Goal: Task Accomplishment & Management: Manage account settings

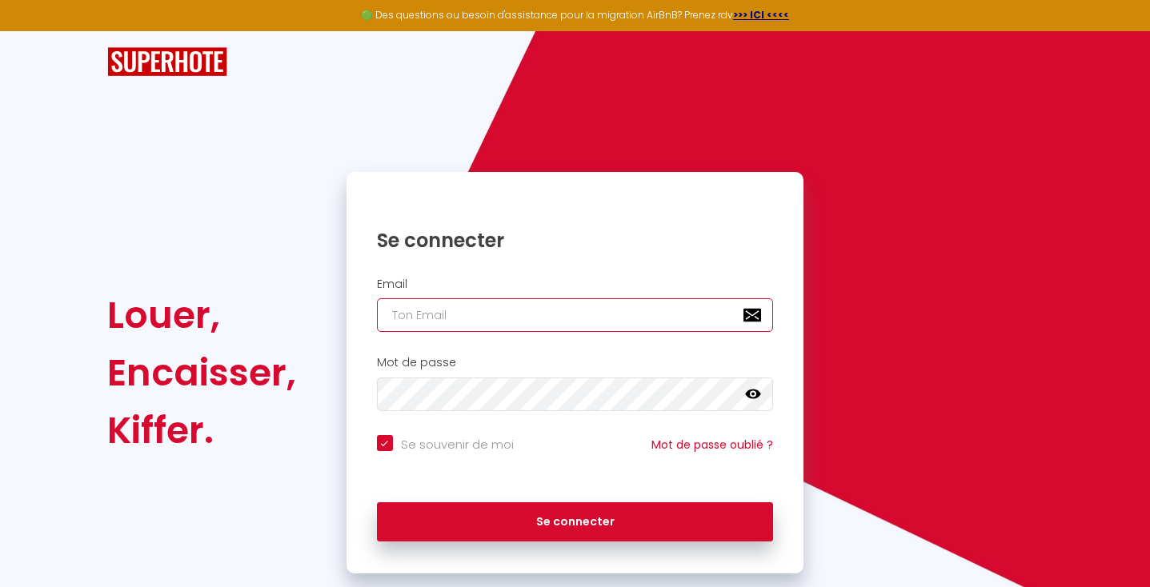
click at [439, 313] on input "email" at bounding box center [575, 315] width 397 height 34
type input "f"
checkbox input "true"
type input "fl"
checkbox input "true"
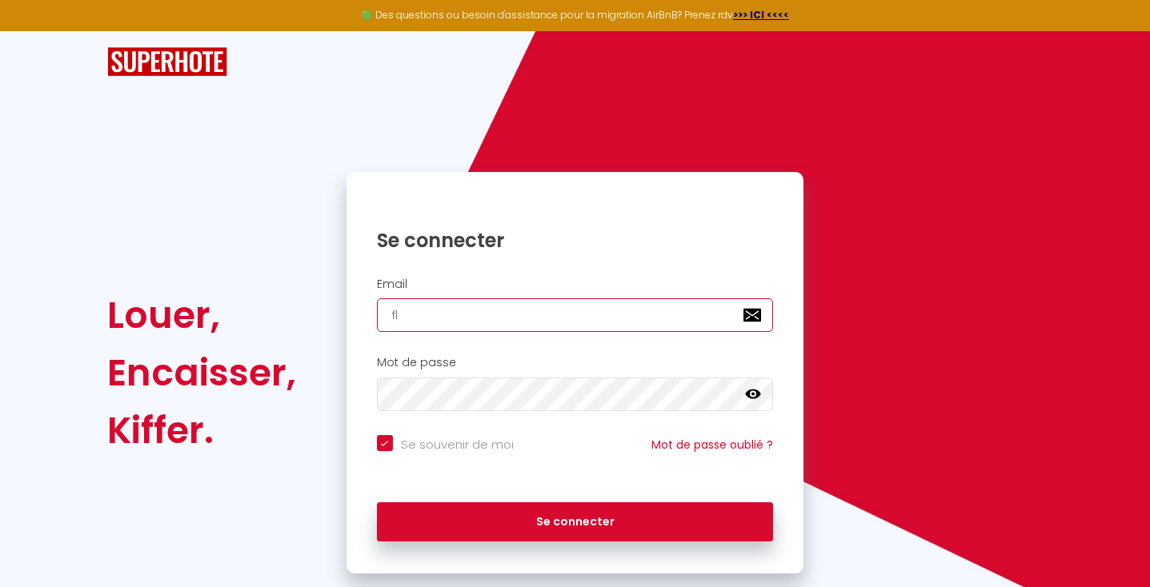
type input "flo"
checkbox input "true"
type input "flor"
checkbox input "true"
type input "flori"
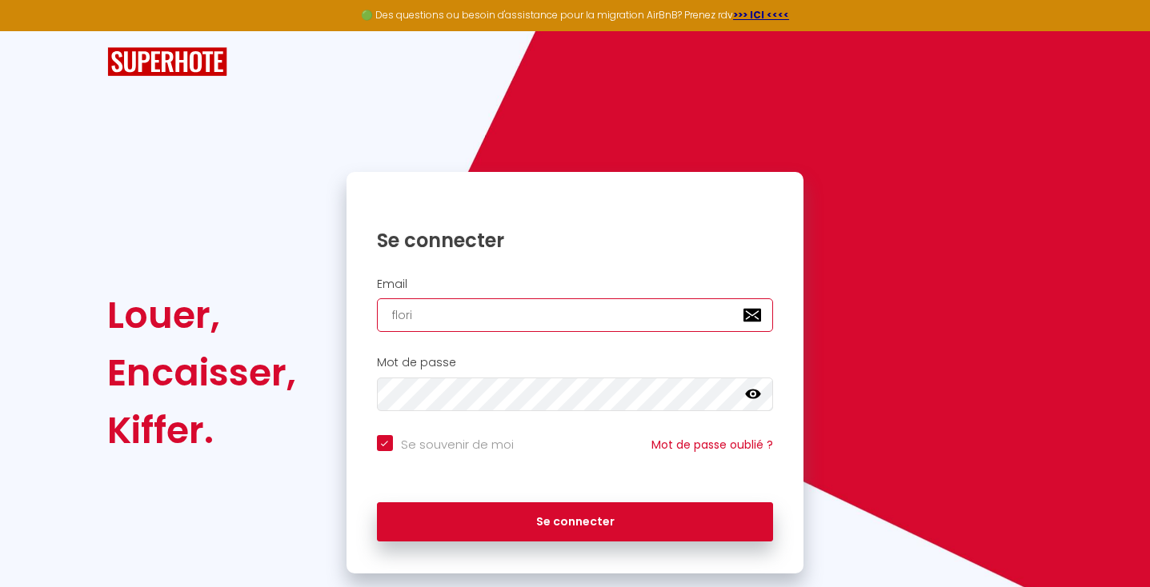
checkbox input "true"
type input "floria"
checkbox input "true"
type input "[PERSON_NAME]"
checkbox input "true"
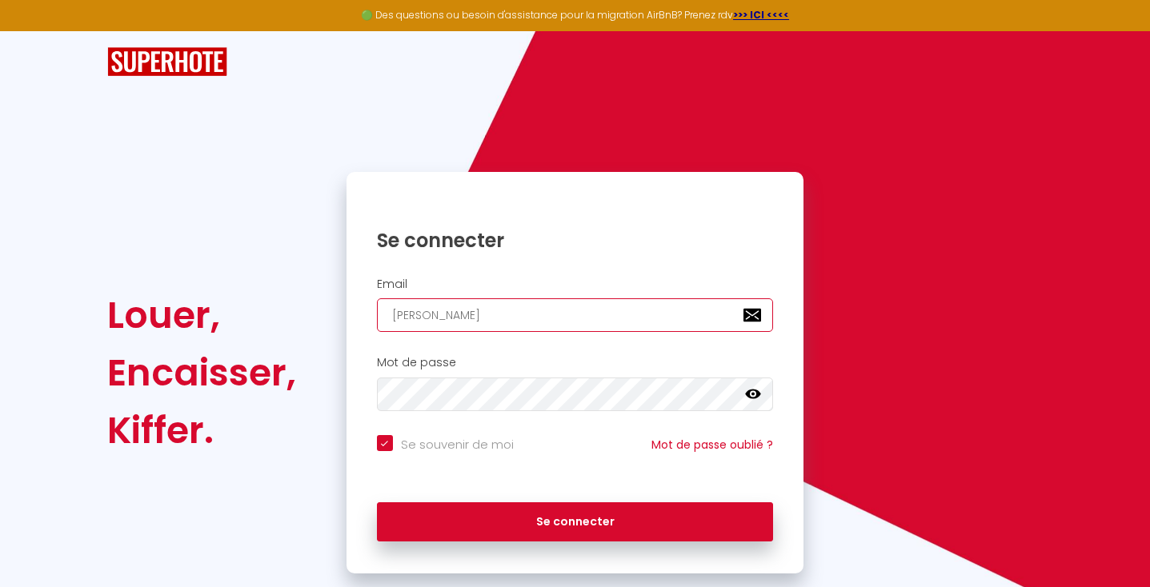
type input "[PERSON_NAME]."
checkbox input "true"
type input "[PERSON_NAME].b"
checkbox input "true"
type input "[DOMAIN_NAME]"
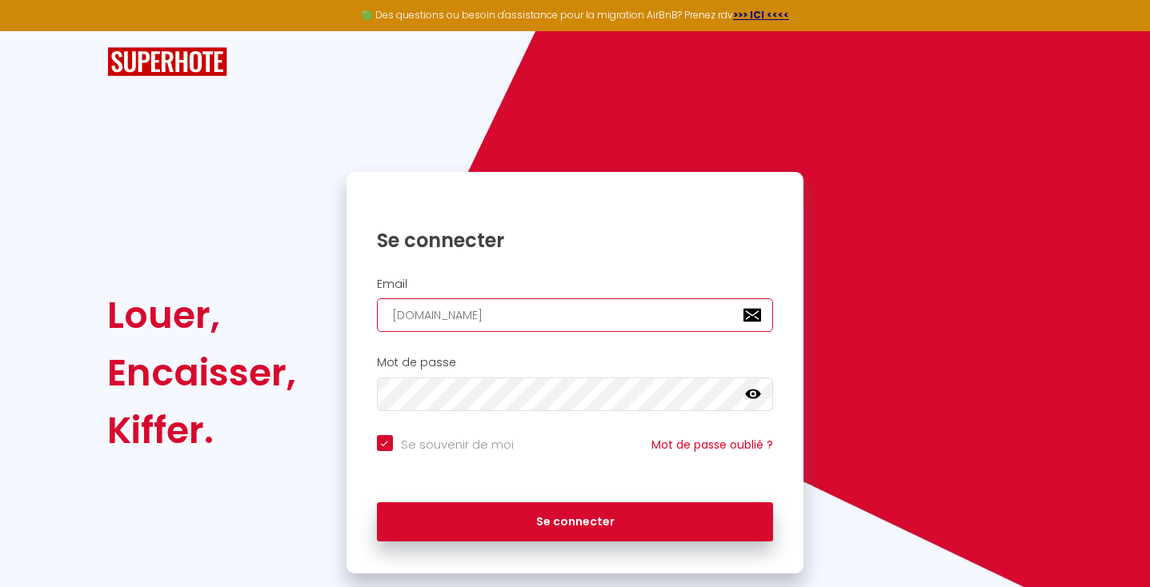
checkbox input "true"
type input "[PERSON_NAME].bon"
checkbox input "true"
type input "[PERSON_NAME].bonn"
checkbox input "true"
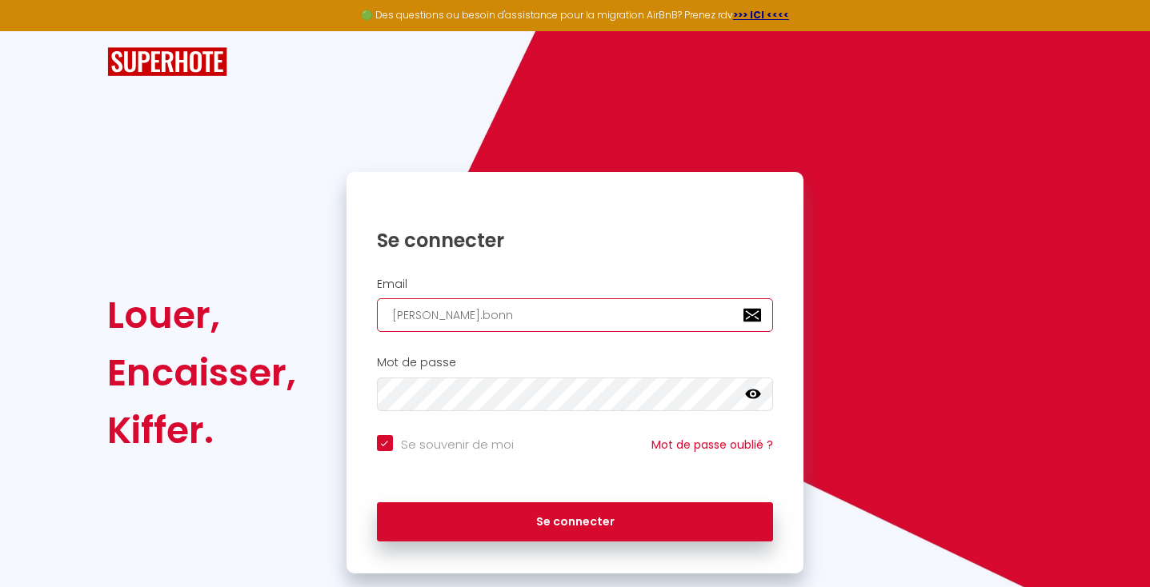
type input "[PERSON_NAME].bonnu"
checkbox input "true"
type input "[PERSON_NAME].bonn"
checkbox input "true"
type input "[PERSON_NAME].bonny"
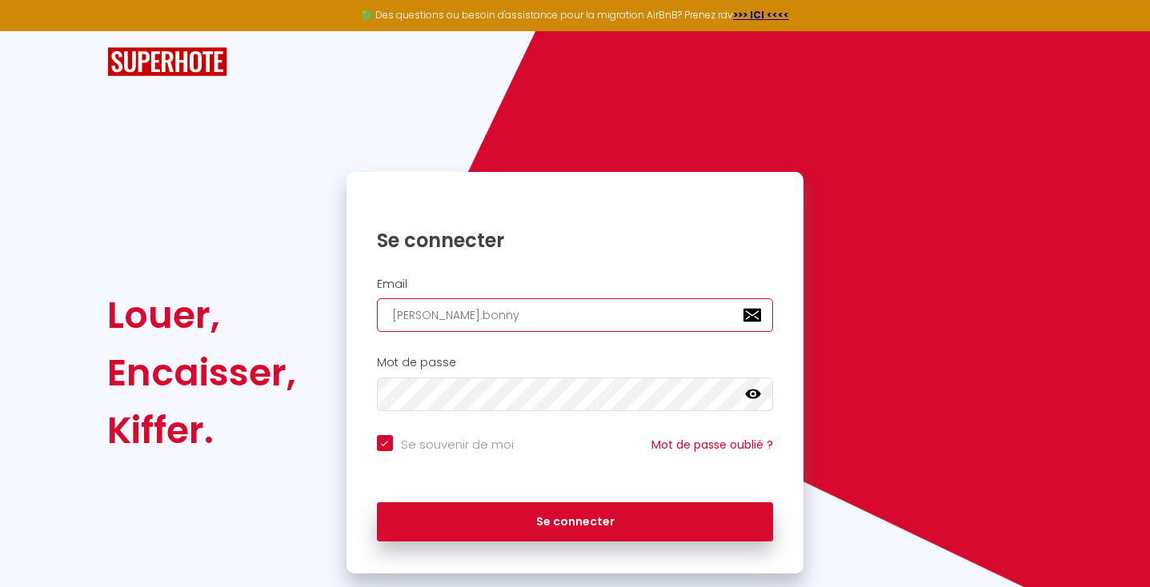
checkbox input "true"
type input "[PERSON_NAME].bonny@"
checkbox input "true"
type input "[PERSON_NAME]"
checkbox input "true"
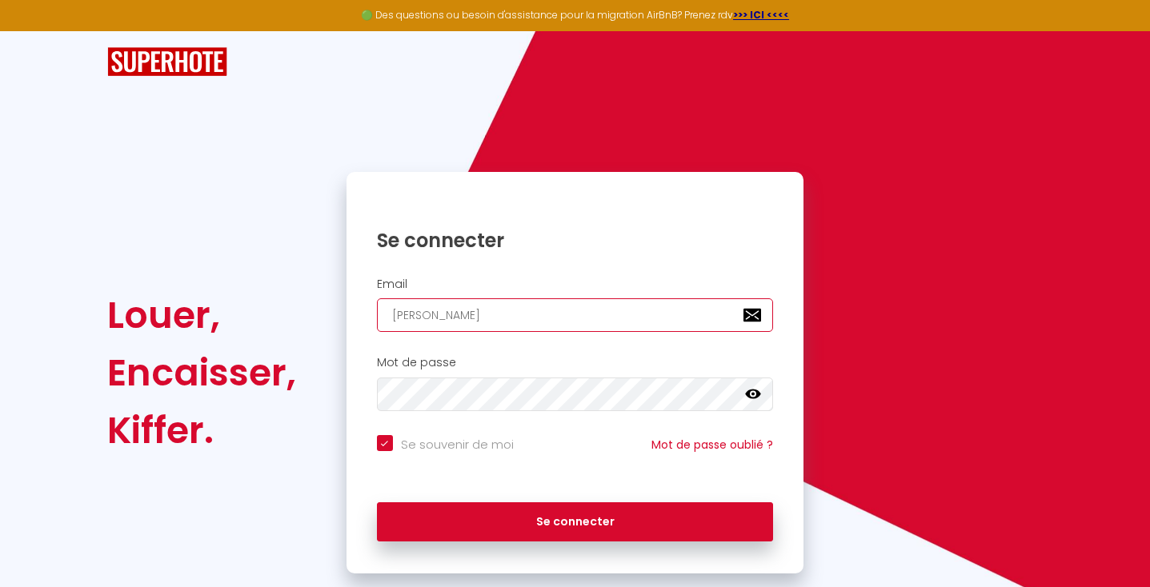
type input "florian.bonny@ic"
checkbox input "true"
type input "florian.bonny@icl"
checkbox input "true"
type input "florian.bonny@iclo"
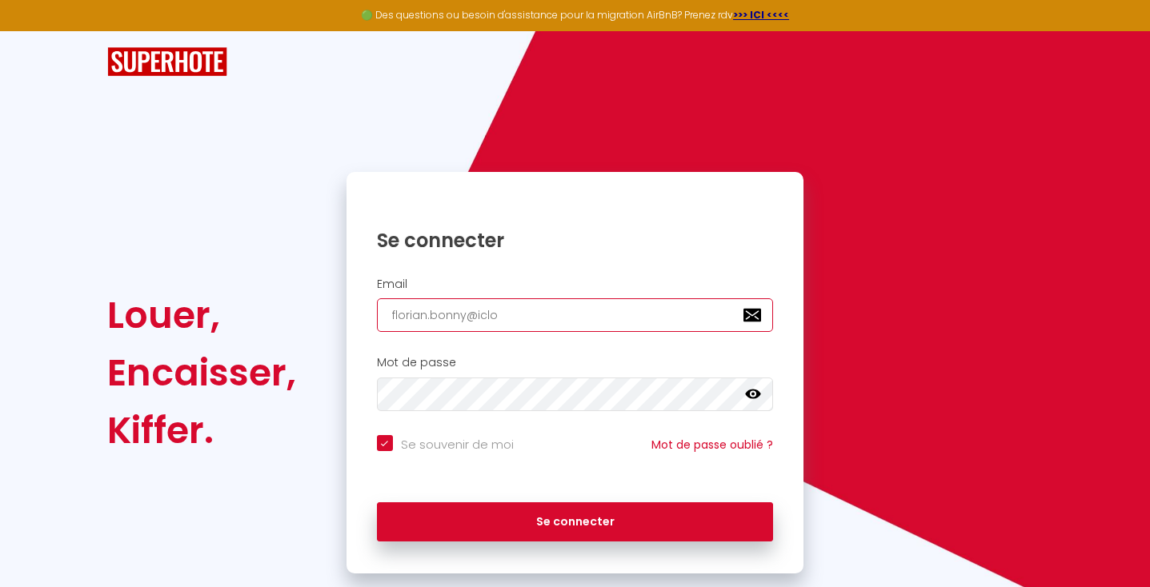
checkbox input "true"
type input "florian.bonny@iclou"
checkbox input "true"
type input "[EMAIL_ADDRESS]"
checkbox input "true"
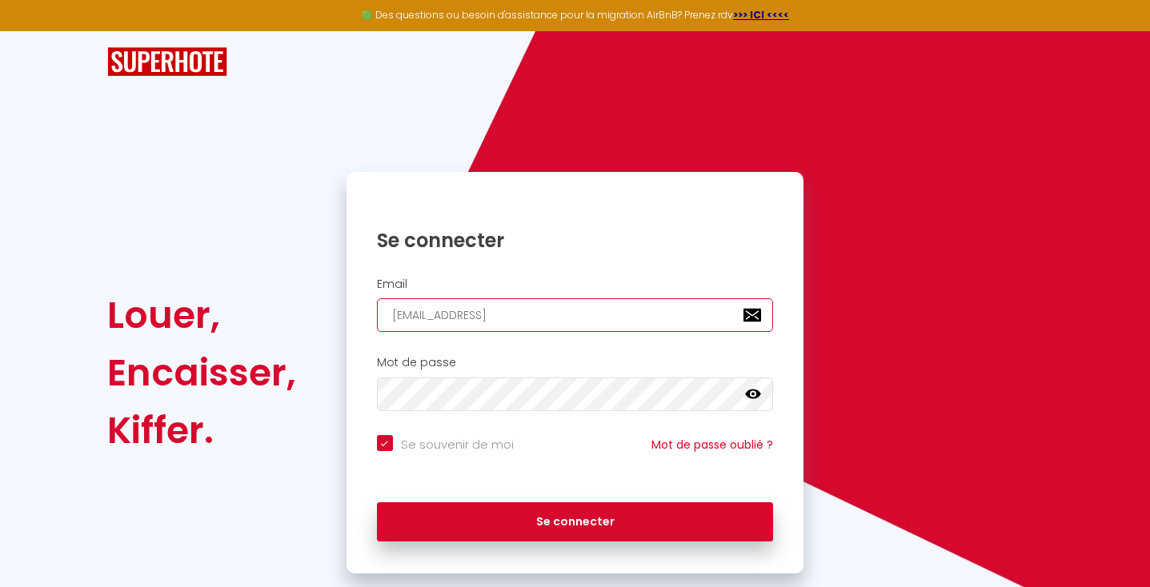
type input "[EMAIL_ADDRESS]."
checkbox input "true"
type input "florian.bonny@icloud.c"
checkbox input "true"
type input "[EMAIL_ADDRESS][DOMAIN_NAME]"
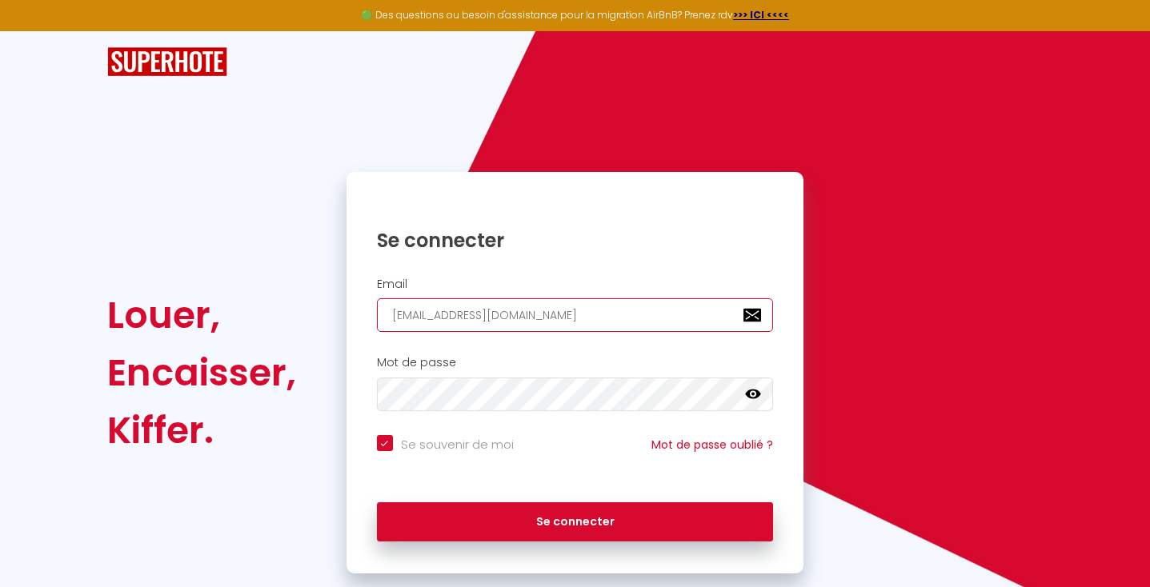
checkbox input "true"
type input "[EMAIL_ADDRESS][DOMAIN_NAME]"
checkbox input "true"
type input "[EMAIL_ADDRESS][DOMAIN_NAME]"
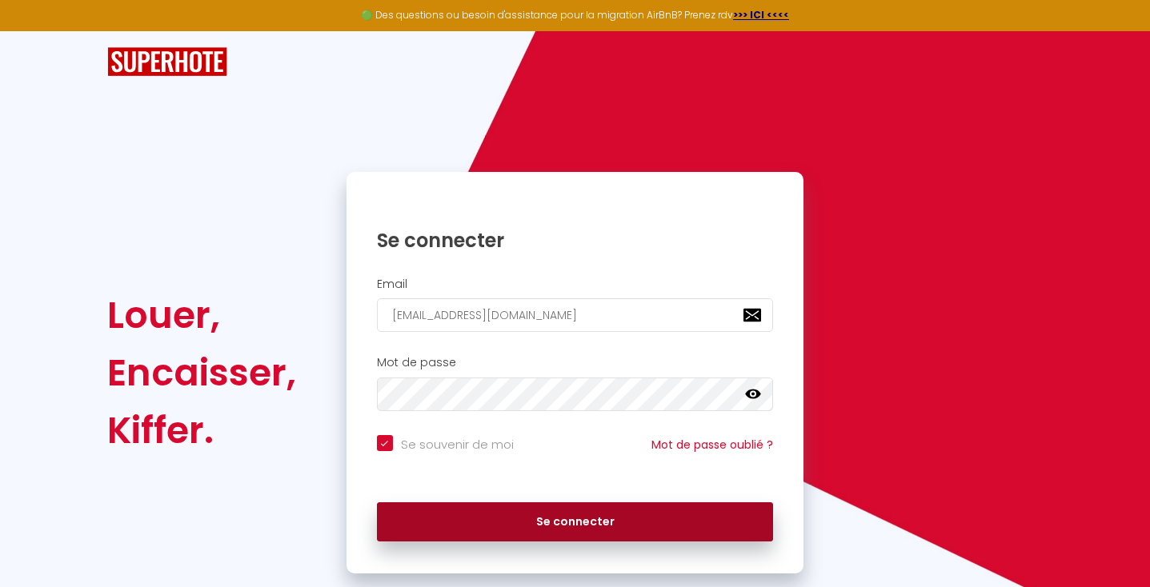
click at [446, 521] on button "Se connecter" at bounding box center [575, 523] width 397 height 40
checkbox input "true"
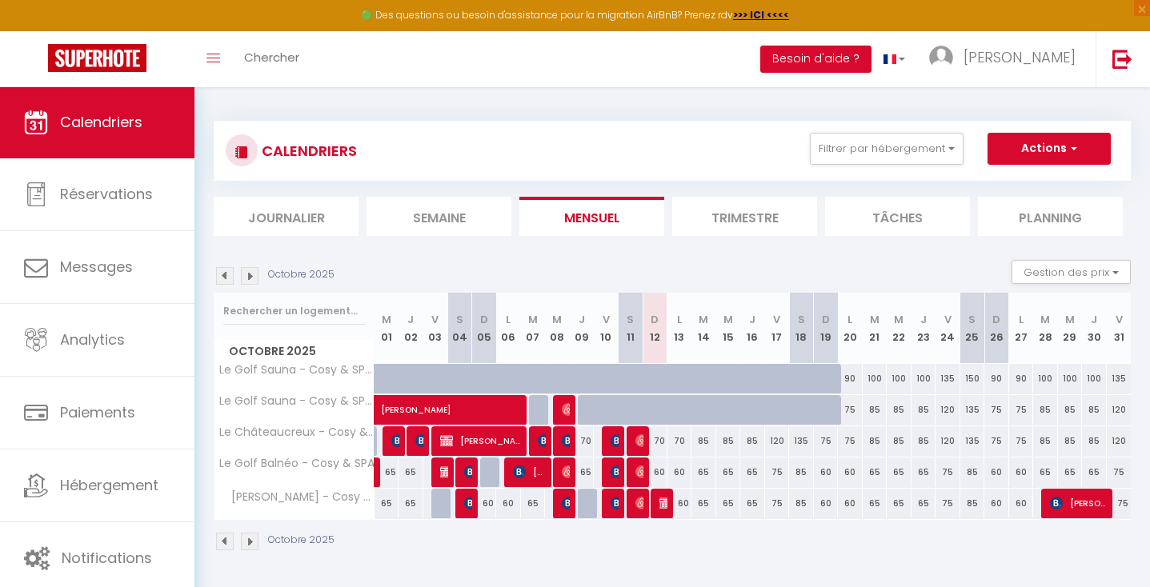
click at [743, 206] on li "Trimestre" at bounding box center [744, 216] width 145 height 39
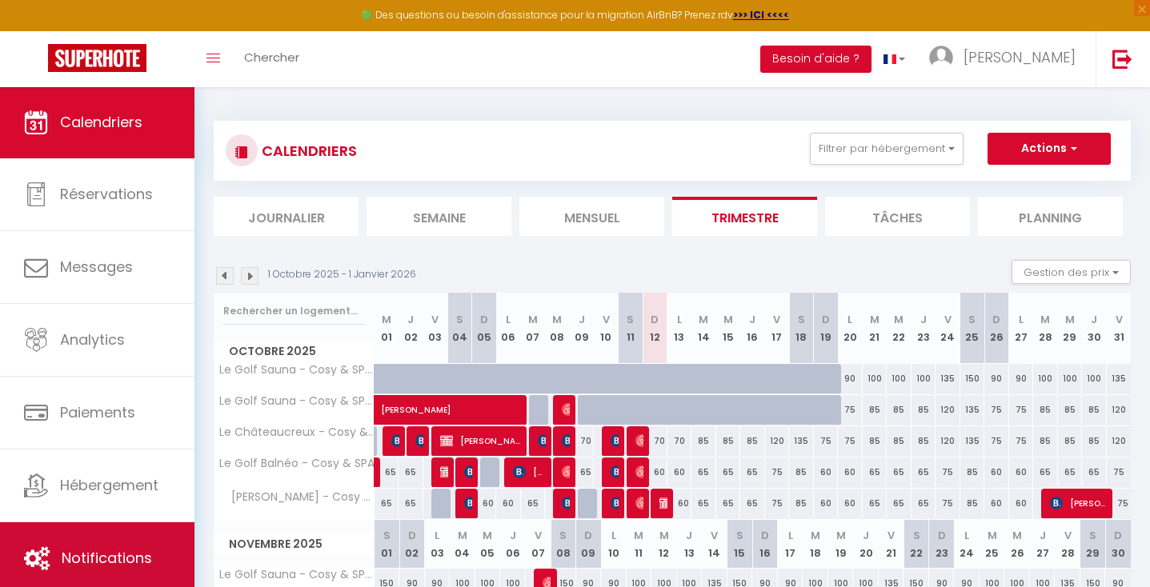
click at [104, 555] on span "Notifications" at bounding box center [107, 558] width 90 height 20
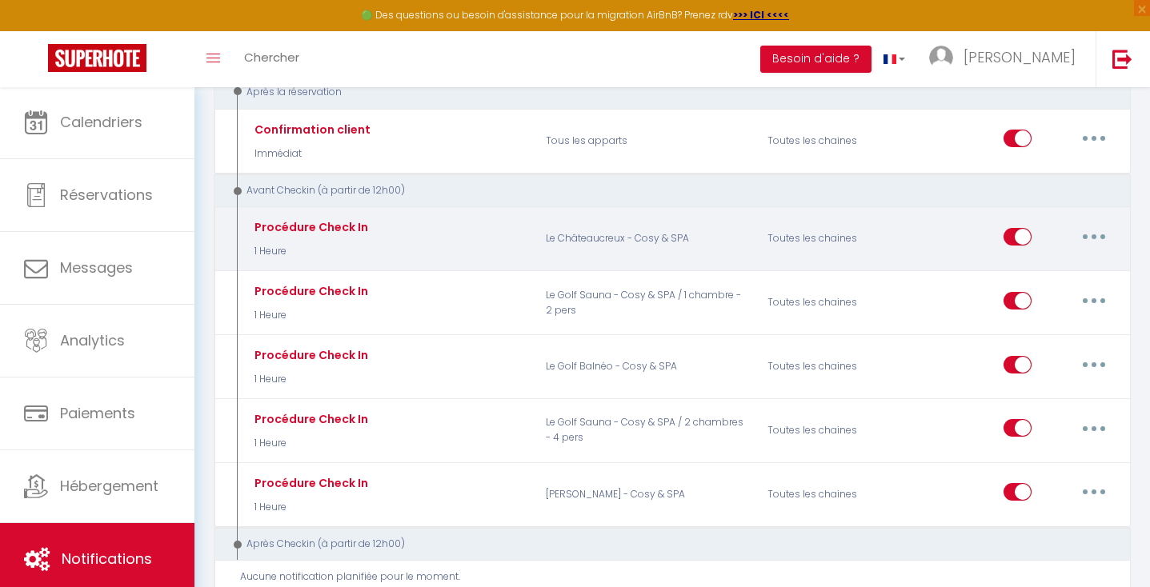
scroll to position [203, 0]
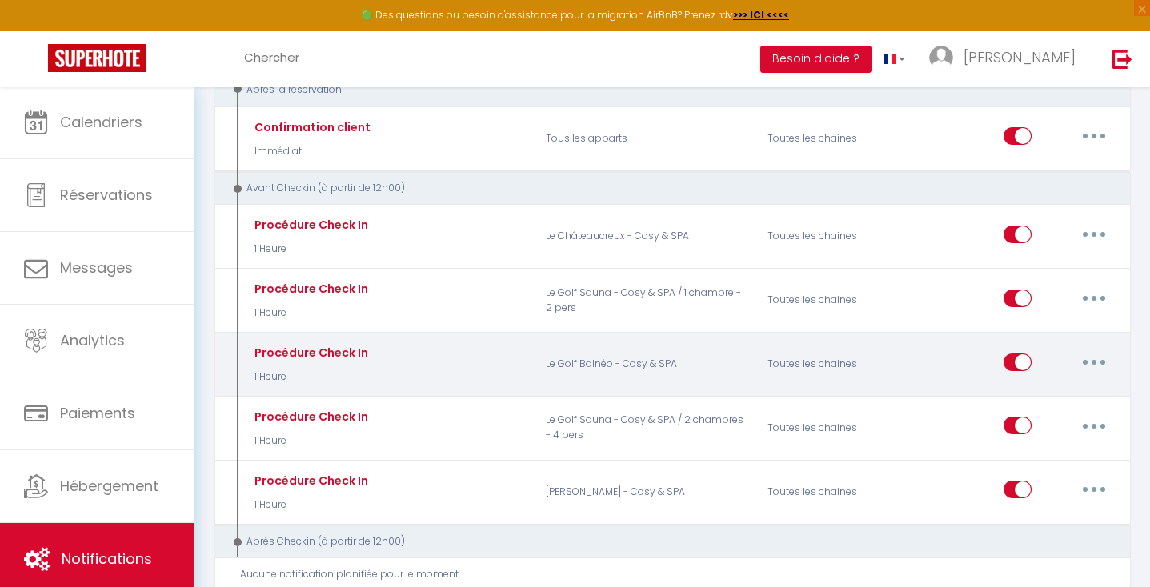
click at [1104, 363] on button "button" at bounding box center [1094, 363] width 45 height 26
click at [1055, 387] on link "Editer" at bounding box center [1052, 398] width 118 height 27
type input "Procédure Check In"
select select "1 Heure"
select select
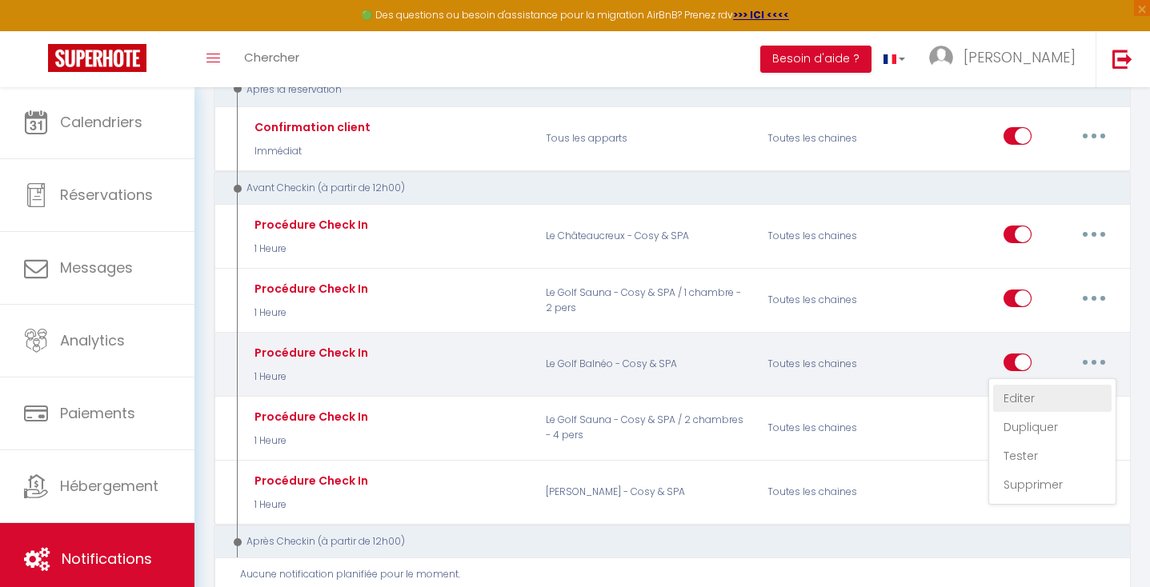
checkbox input "true"
checkbox input "false"
radio input "true"
type input "Message de [PERSON_NAME] d'arrivée CHECK IN [RENTAL:NAME]"
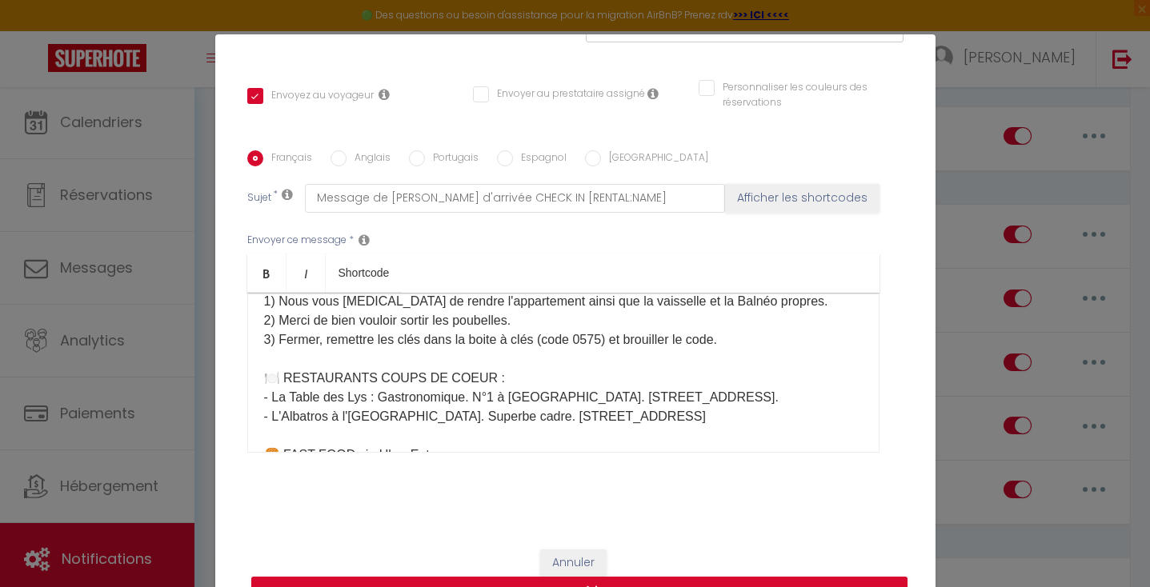
scroll to position [657, 0]
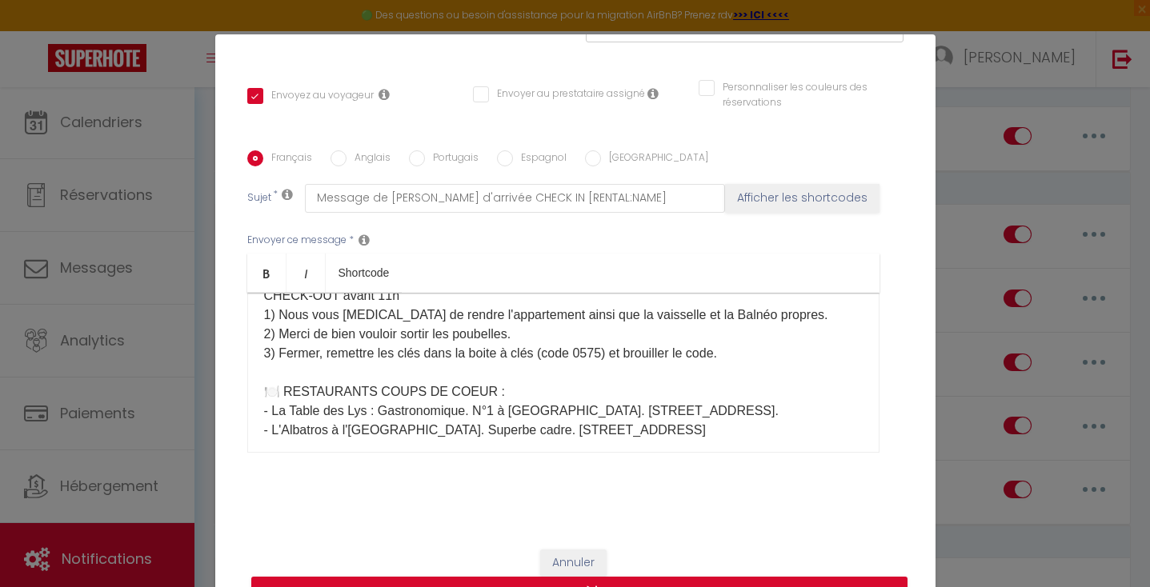
click at [607, 353] on p "​[GUEST:FIRST_NAME], voici la procédure que je vous invite à lire attentivement…" at bounding box center [563, 104] width 599 height 903
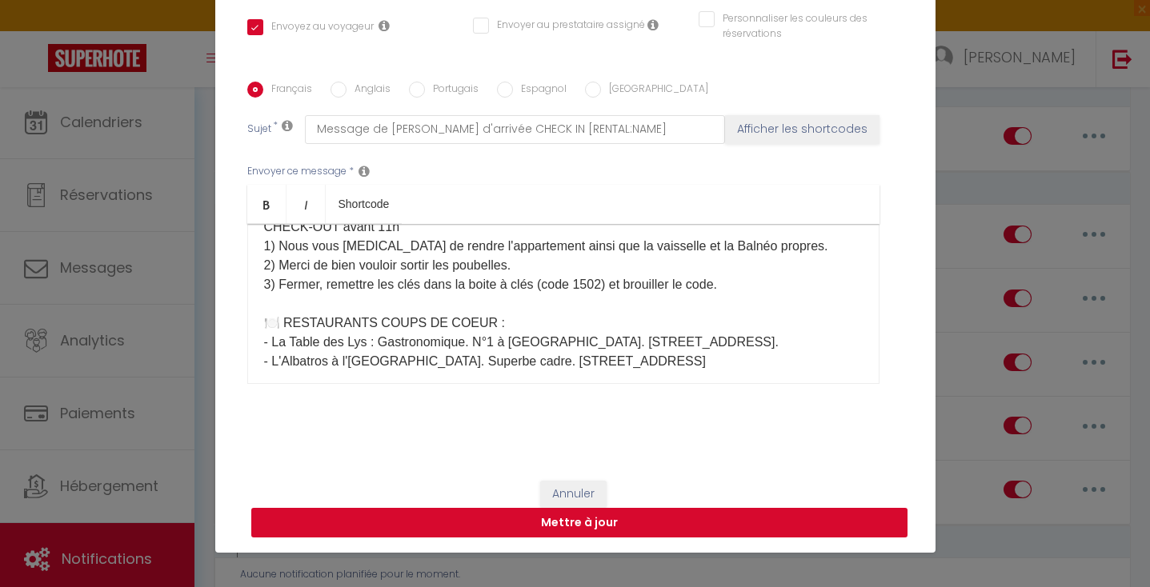
scroll to position [69, 0]
click at [583, 527] on button "Mettre à jour" at bounding box center [579, 523] width 656 height 30
checkbox input "true"
checkbox input "false"
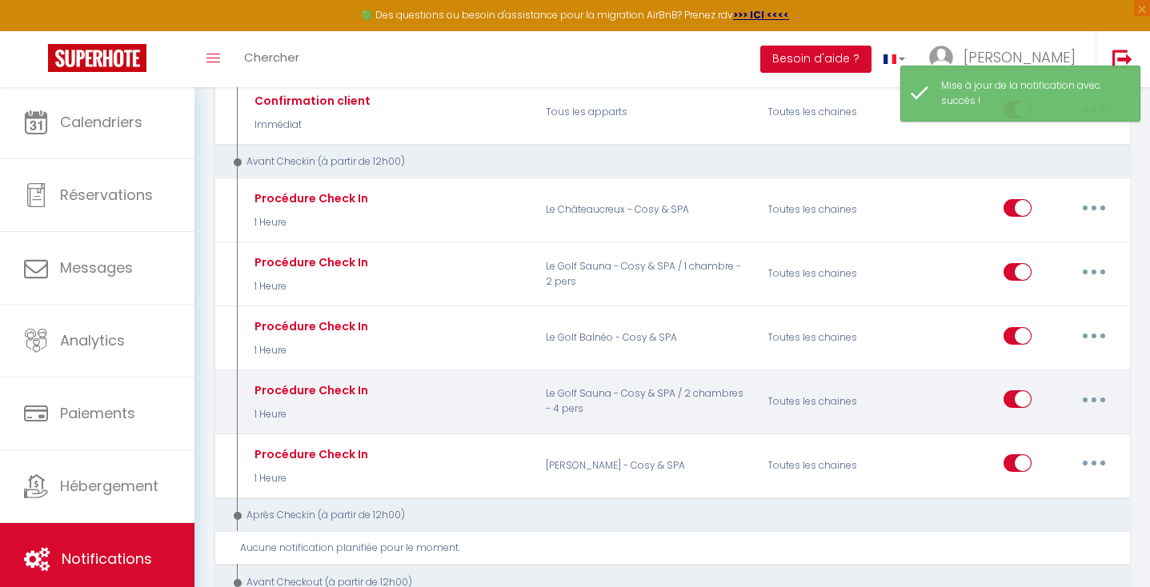
scroll to position [238, 0]
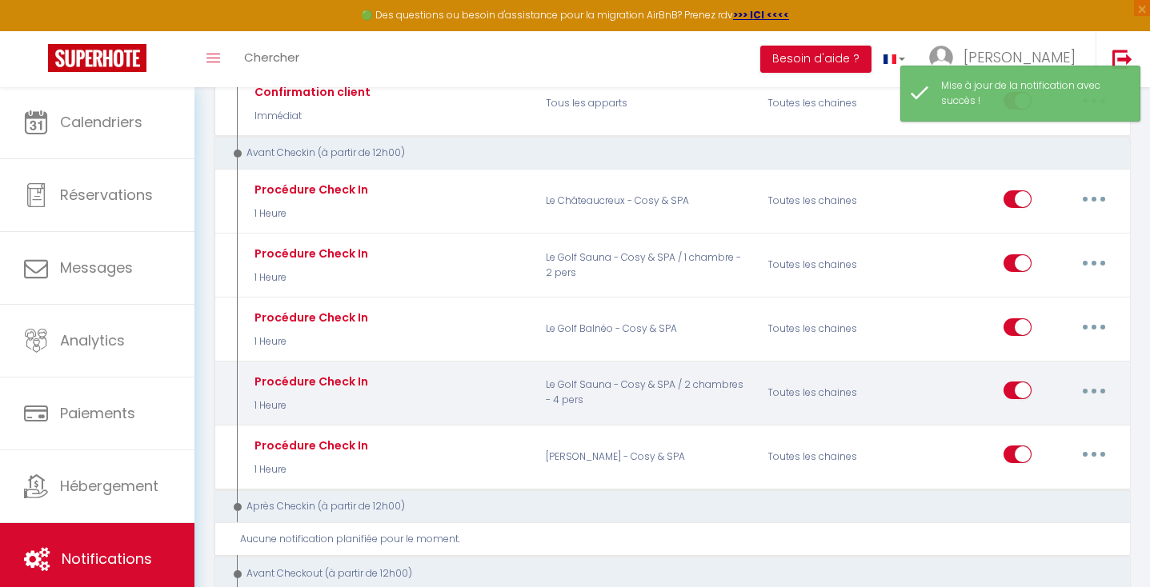
click at [1092, 390] on button "button" at bounding box center [1094, 391] width 45 height 26
click at [1061, 414] on link "Editer" at bounding box center [1052, 427] width 118 height 27
type input "Procédure Check In"
select select "1 Heure"
select select
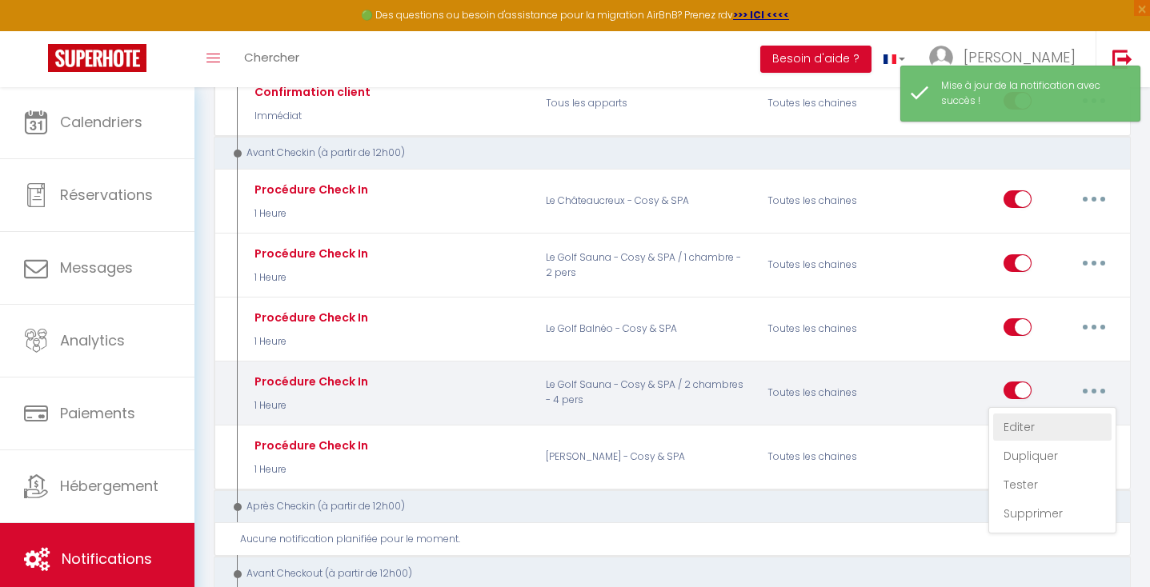
checkbox input "true"
checkbox input "false"
radio input "true"
type input "Message de [PERSON_NAME] d'arrivée CHECK IN [RENTAL:NAME]"
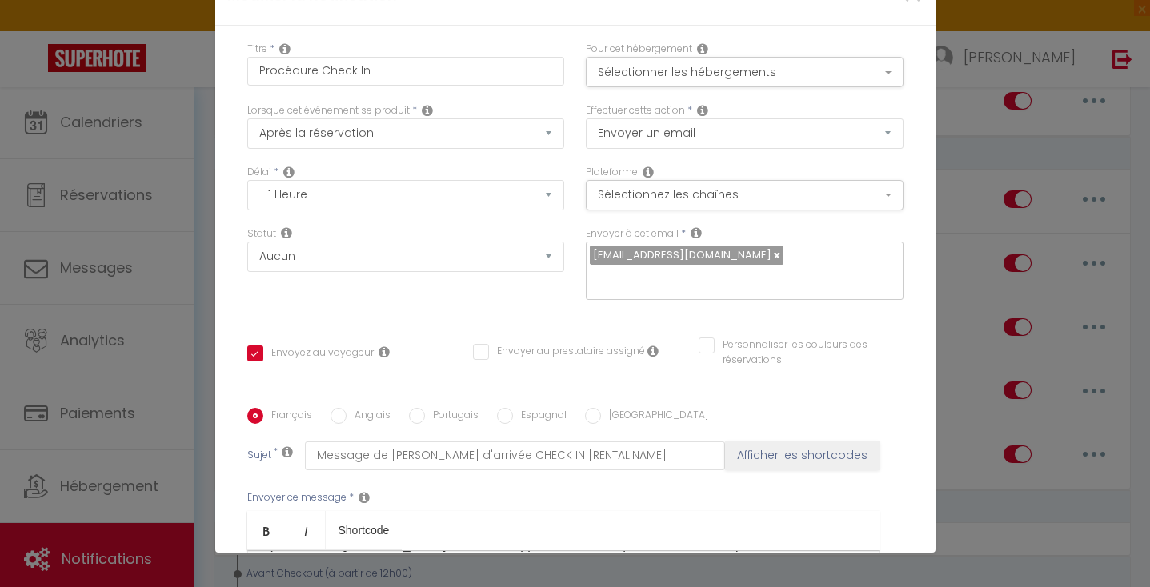
scroll to position [875, 0]
click at [990, 323] on div "Modifier la notification × Titre * Procédure Check In Pour cet hébergement Séle…" at bounding box center [575, 293] width 1150 height 587
checkbox input "true"
checkbox input "false"
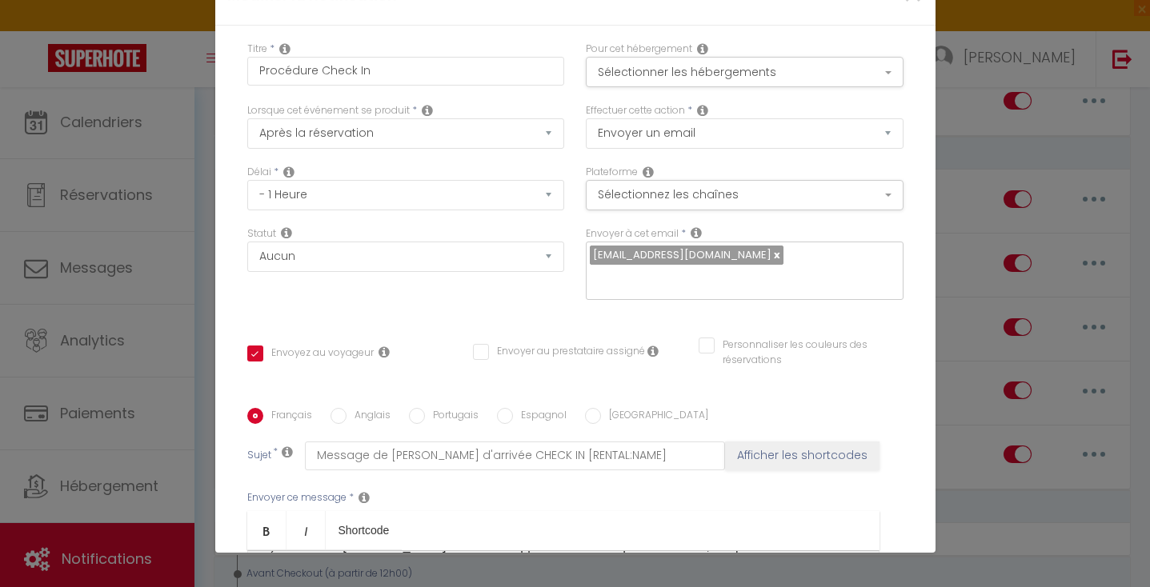
checkbox input "false"
radio input "true"
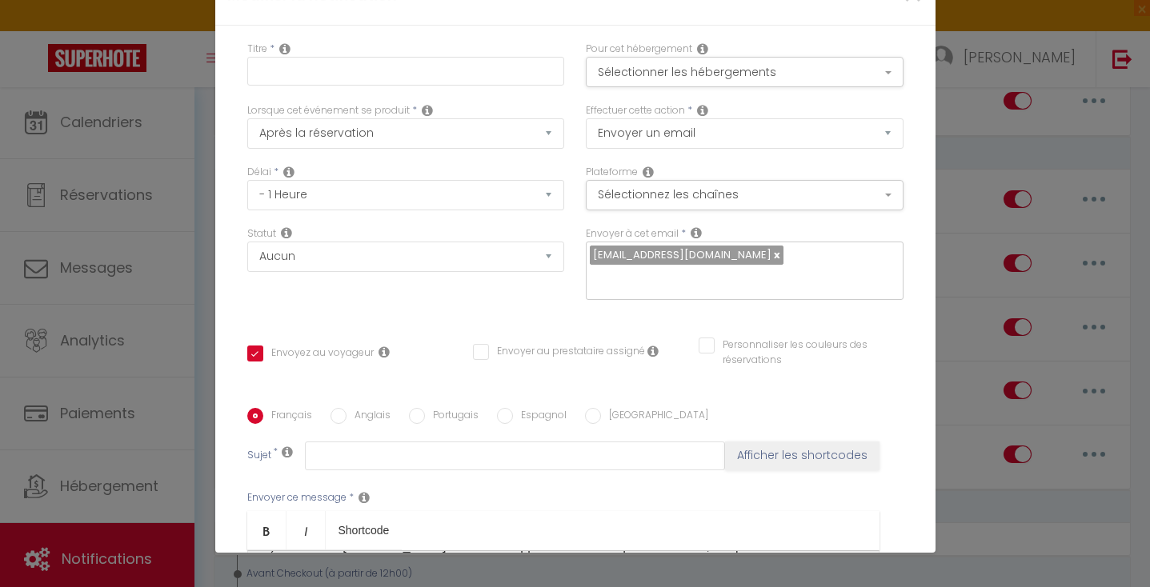
type input "Procédure Check In"
checkbox input "true"
checkbox input "false"
type input "Message de [PERSON_NAME] d'arrivée CHECK IN [RENTAL:NAME]"
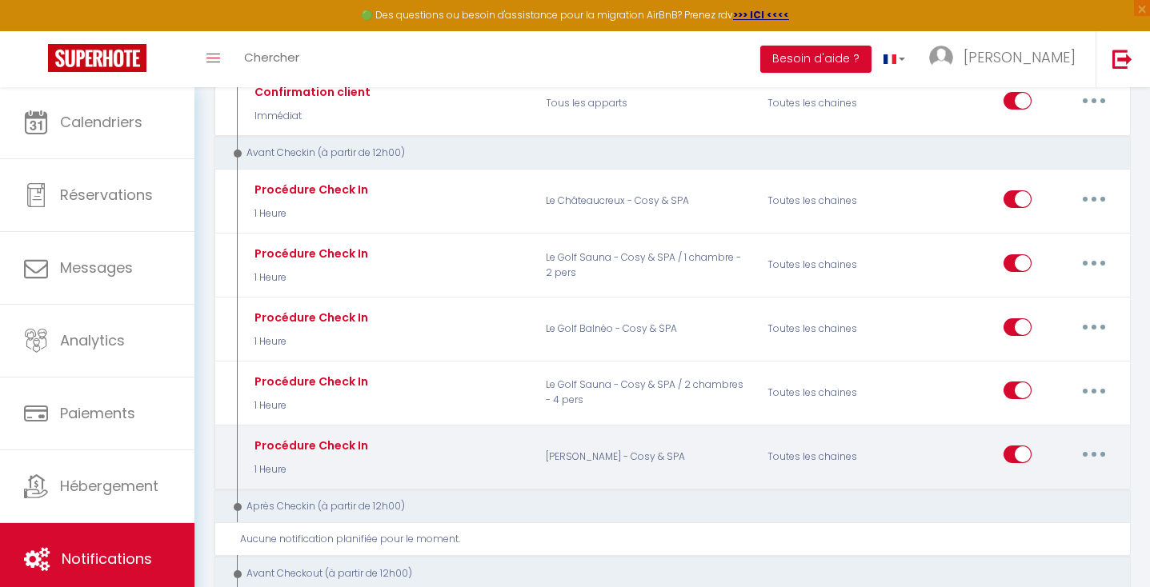
click at [1088, 444] on button "button" at bounding box center [1094, 455] width 45 height 26
click at [1058, 479] on link "Editer" at bounding box center [1052, 491] width 118 height 27
checkbox input "true"
checkbox input "false"
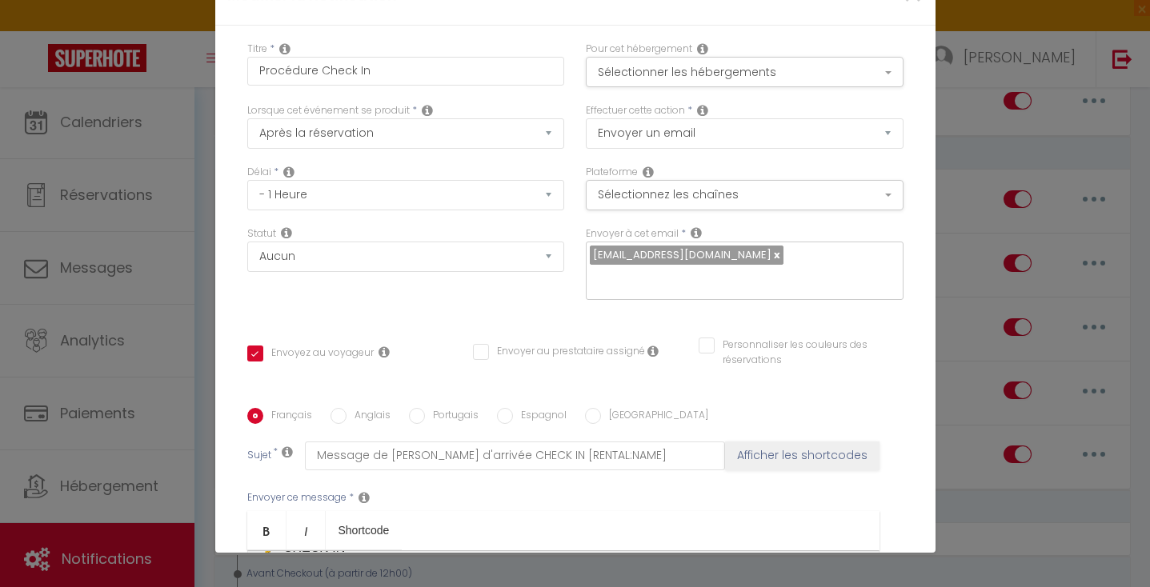
scroll to position [90, 0]
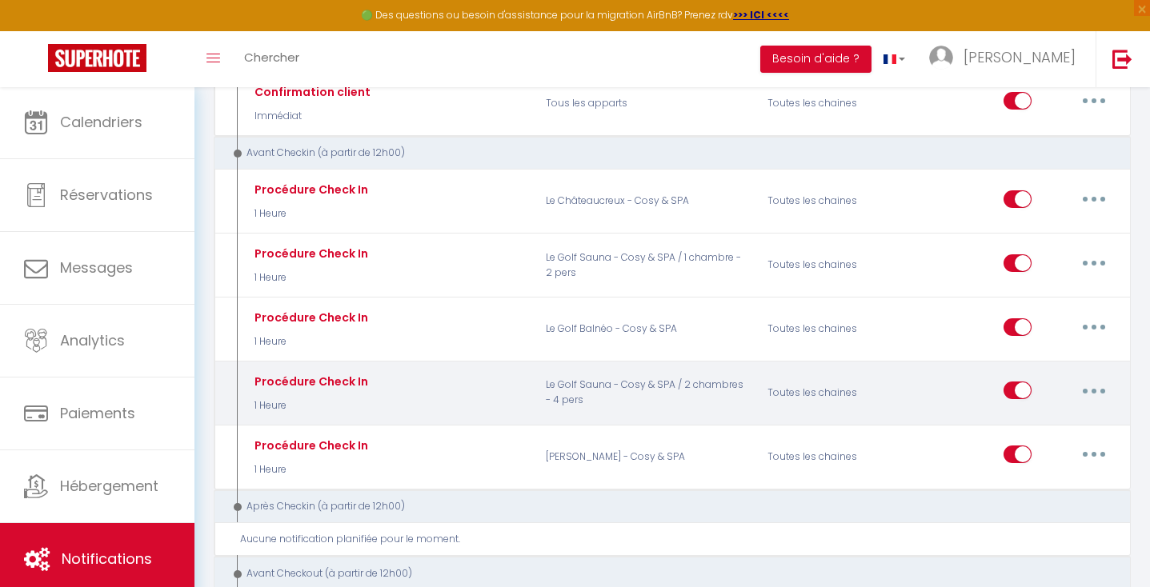
click at [1107, 379] on button "button" at bounding box center [1094, 391] width 45 height 26
click at [1064, 414] on link "Editer" at bounding box center [1052, 427] width 118 height 27
checkbox input "true"
checkbox input "false"
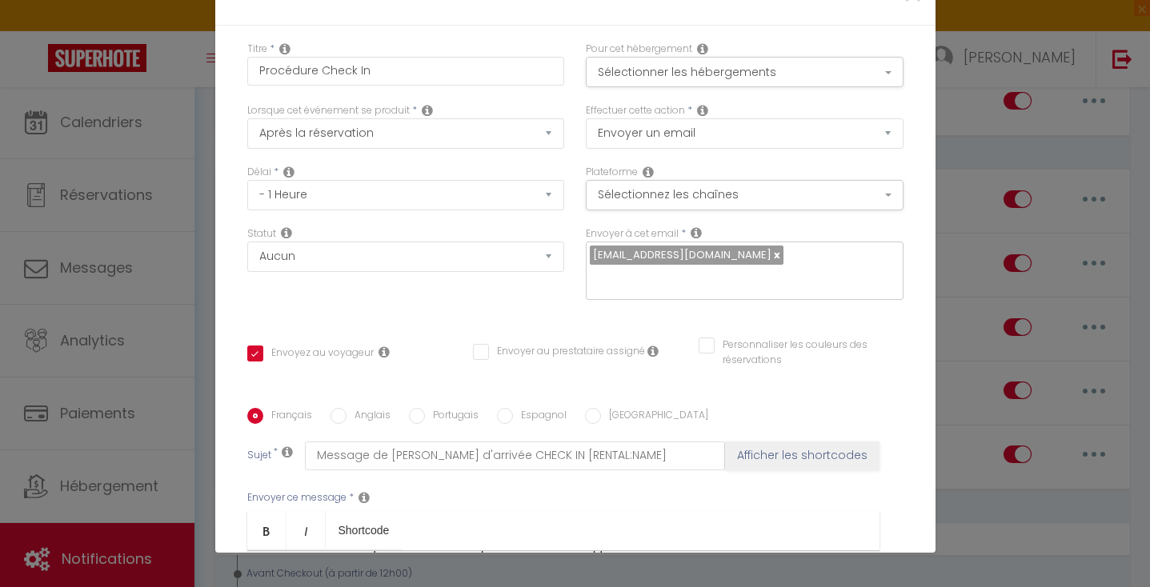
scroll to position [816, 0]
checkbox input "true"
checkbox input "false"
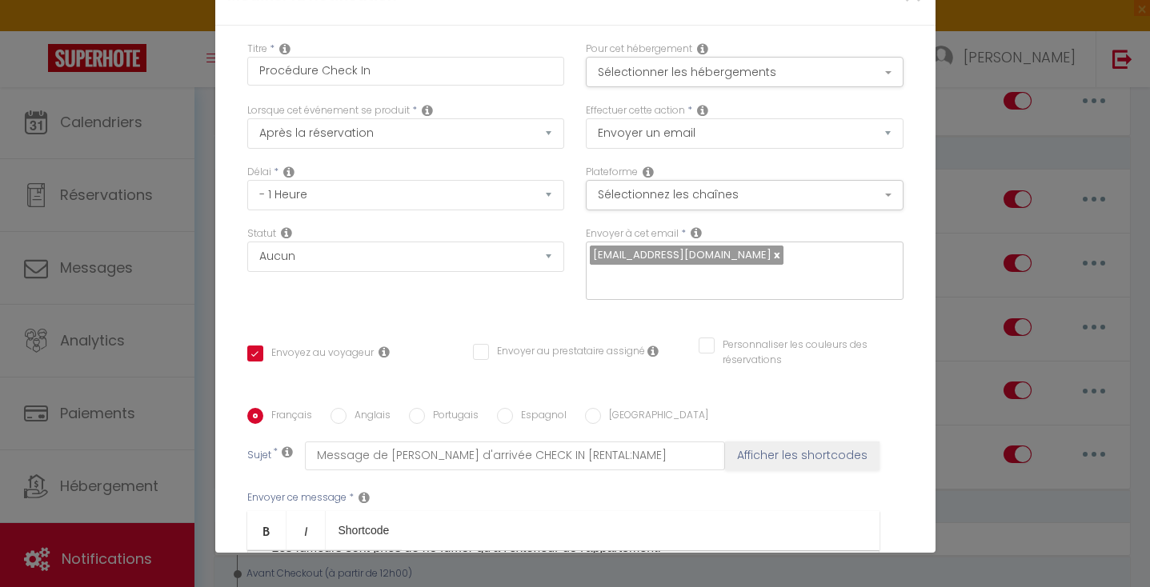
select select "1"
select select
checkbox input "false"
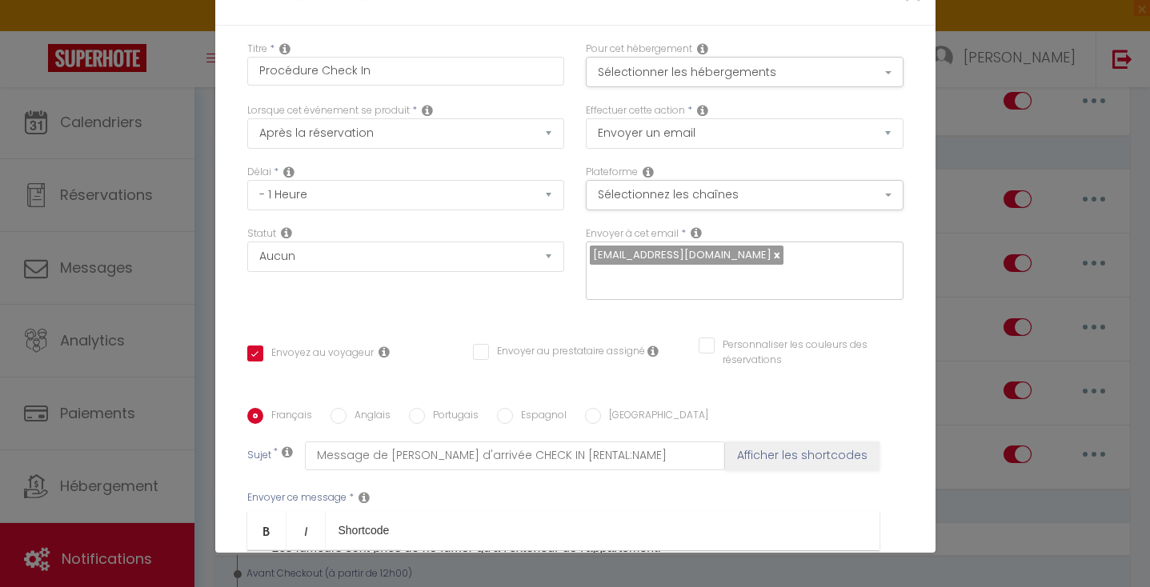
checkbox input "false"
radio input "false"
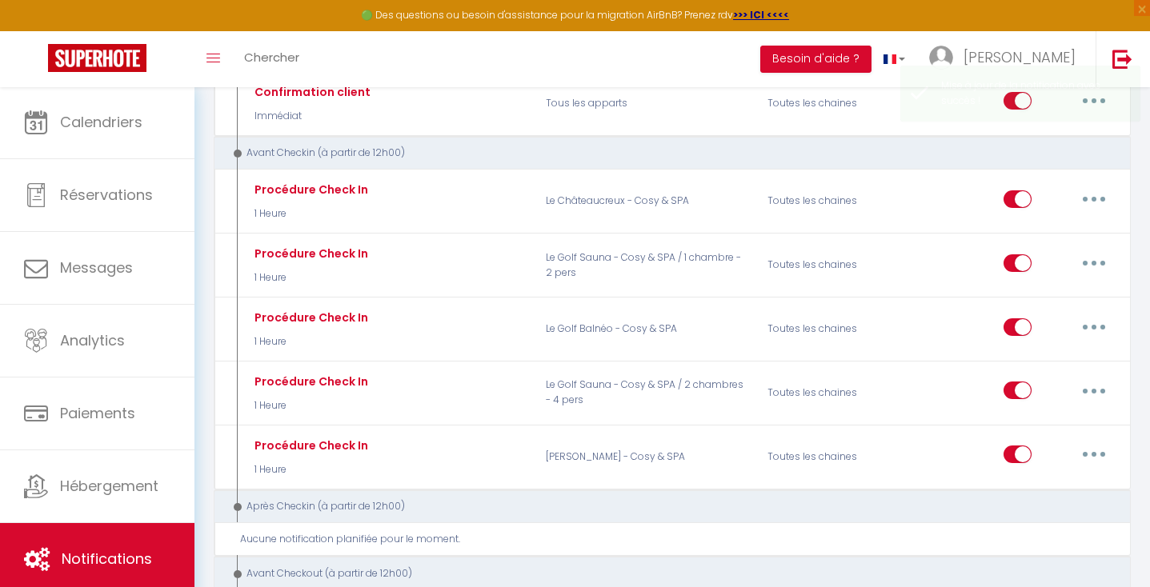
select select
checkbox input "false"
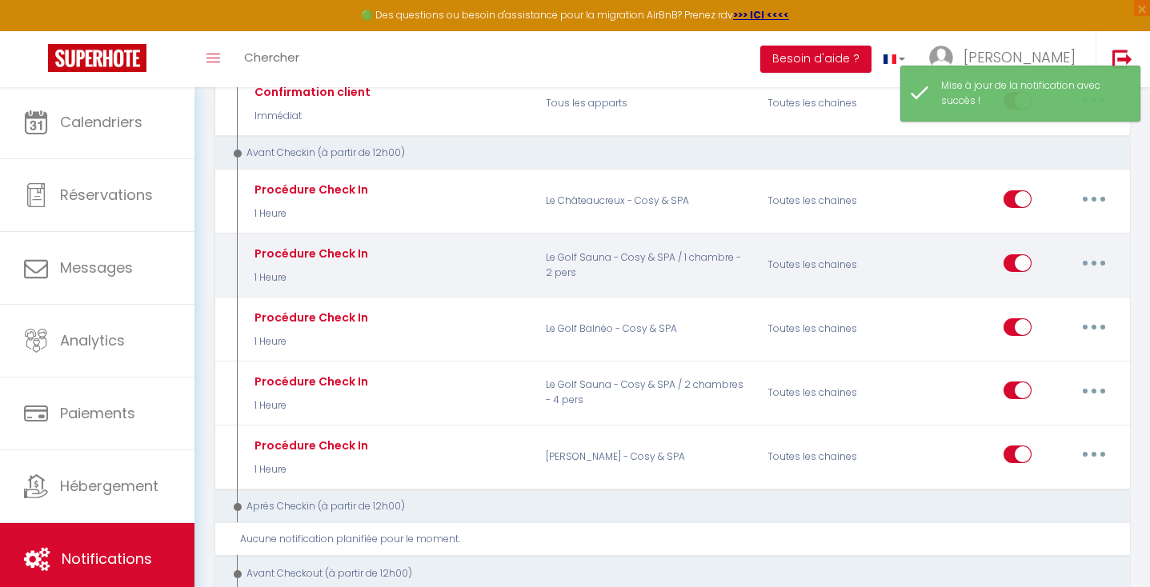
click at [1100, 258] on button "button" at bounding box center [1094, 263] width 45 height 26
click at [1051, 297] on link "Editer" at bounding box center [1052, 299] width 118 height 27
type input "Procédure Check In"
select select "1 Heure"
select select
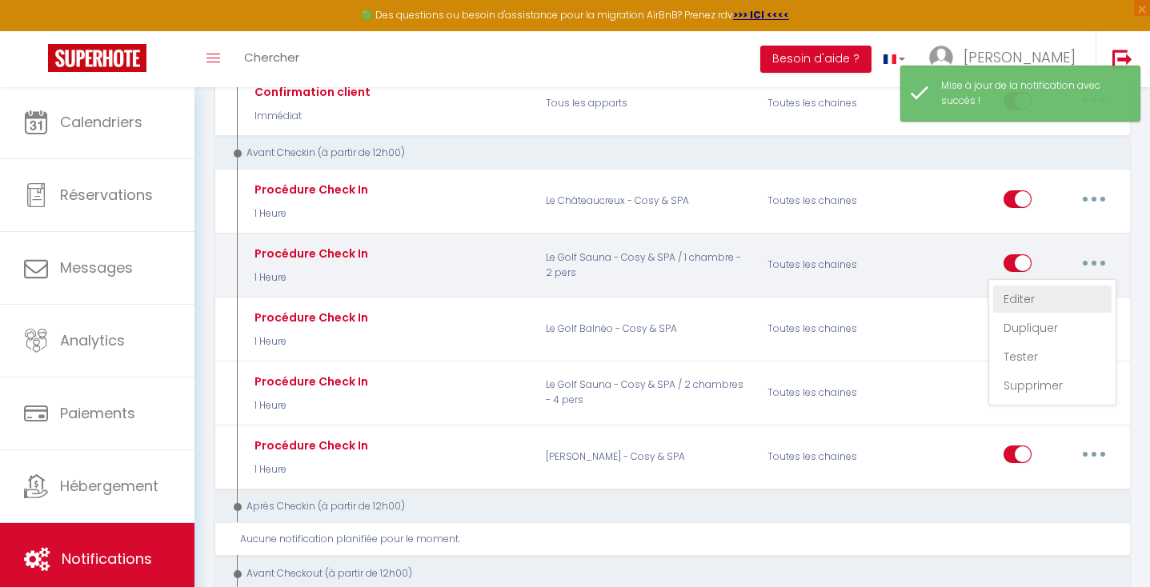
checkbox input "true"
checkbox input "false"
radio input "true"
type input "Message de [PERSON_NAME] d'arrivée CHECK IN [RENTAL:NAME]"
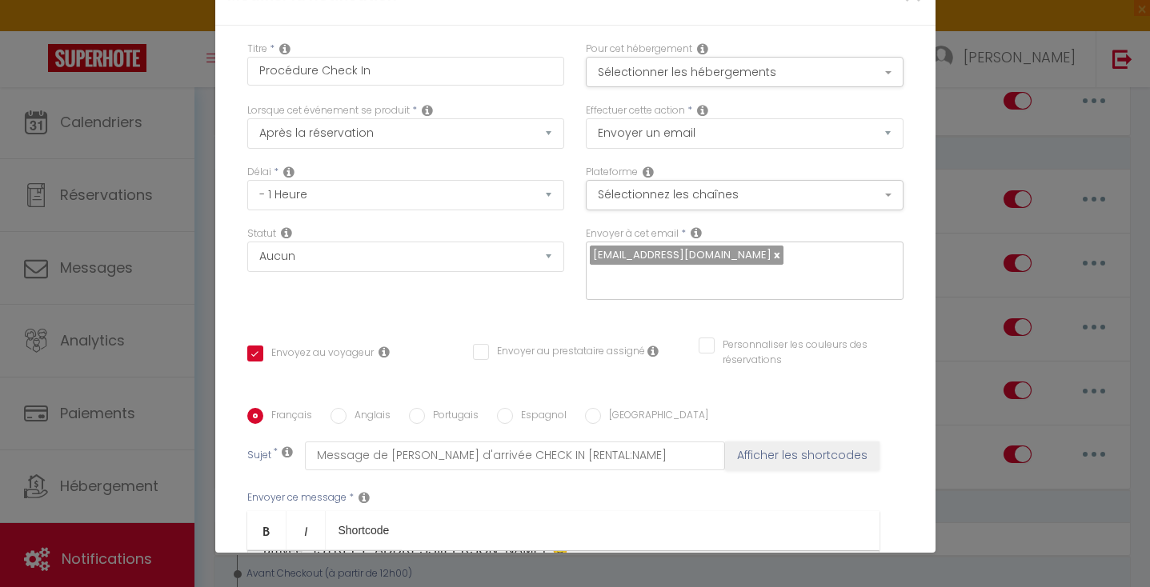
scroll to position [52, 0]
checkbox input "true"
checkbox input "false"
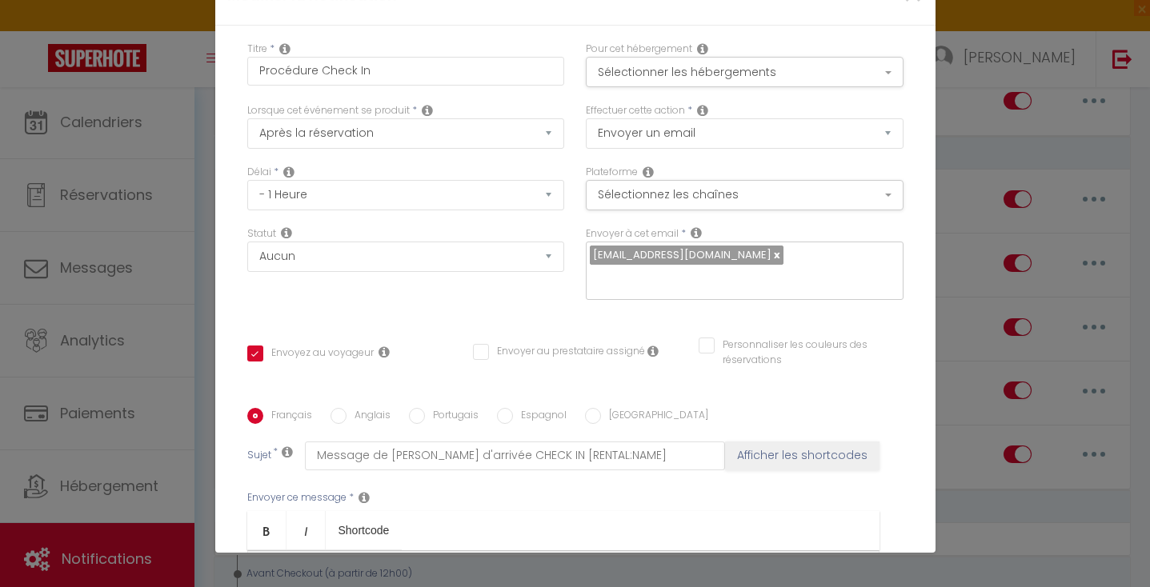
radio input "true"
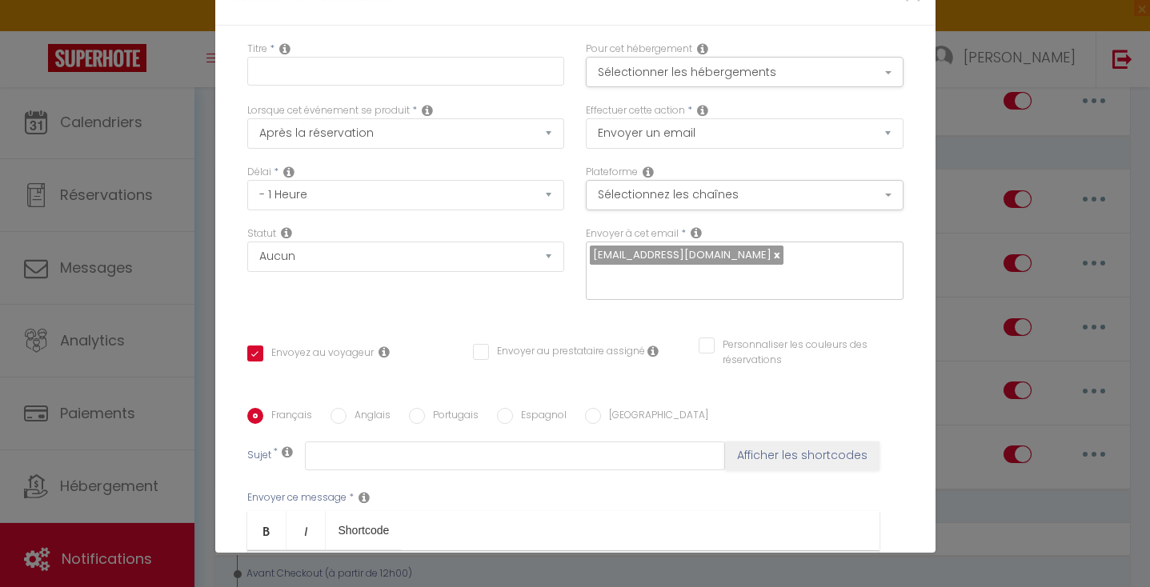
type input "Procédure Check In"
checkbox input "true"
checkbox input "false"
type input "Message de [PERSON_NAME] d'arrivée CHECK IN [RENTAL:NAME]"
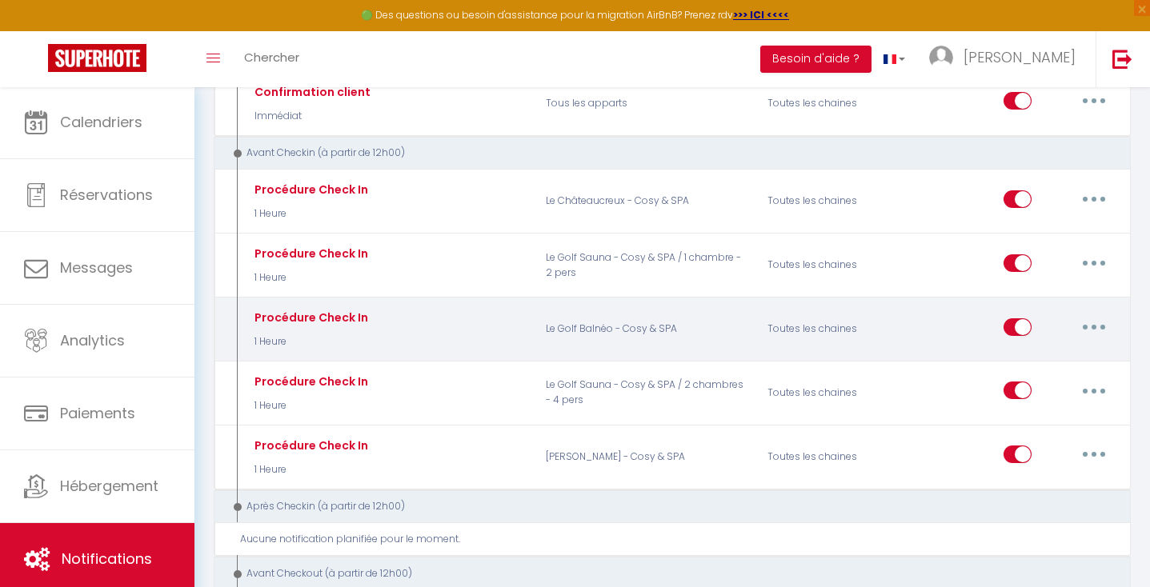
click at [1104, 321] on button "button" at bounding box center [1094, 327] width 45 height 26
click at [1067, 355] on link "Editer" at bounding box center [1052, 363] width 118 height 27
checkbox input "true"
checkbox input "false"
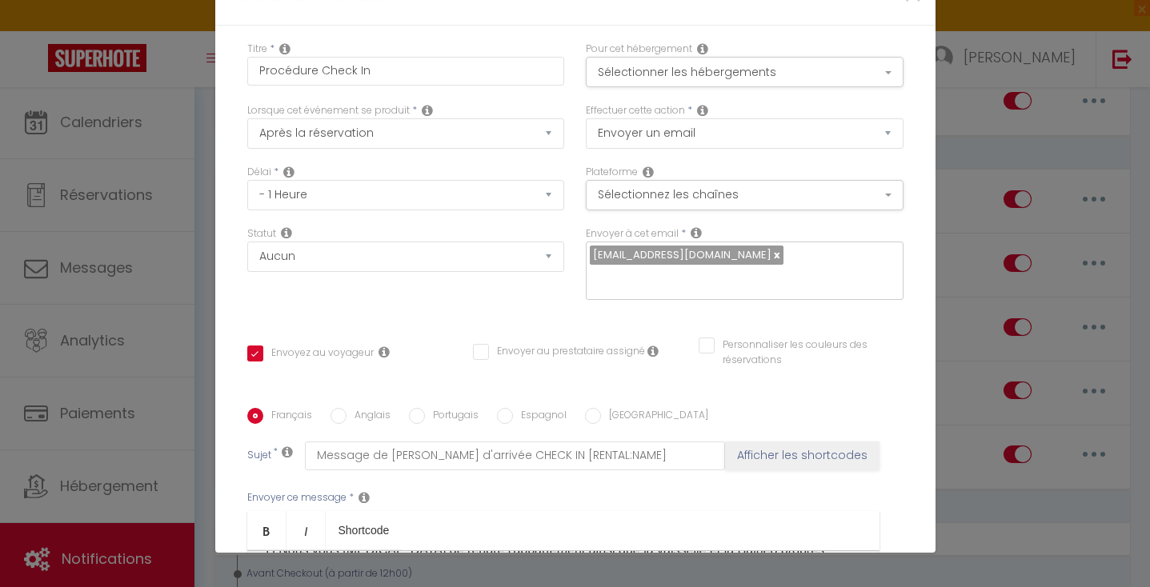
scroll to position [675, 0]
